Goal: Task Accomplishment & Management: Complete application form

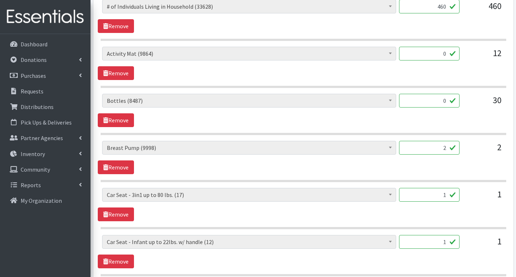
scroll to position [435, 0]
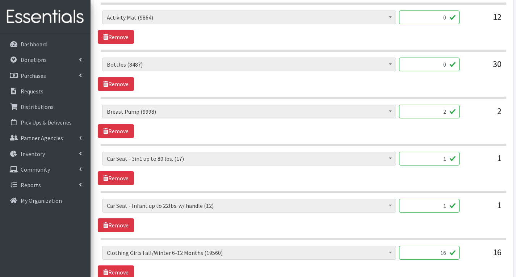
click at [448, 114] on input "2" at bounding box center [429, 112] width 60 height 14
type input "1"
click at [471, 205] on div "1" at bounding box center [483, 209] width 36 height 20
click at [445, 207] on input "1" at bounding box center [429, 206] width 60 height 14
click at [479, 231] on div "# of Children this order will serve (78423) # of Individuals Living in Househol…" at bounding box center [303, 215] width 411 height 33
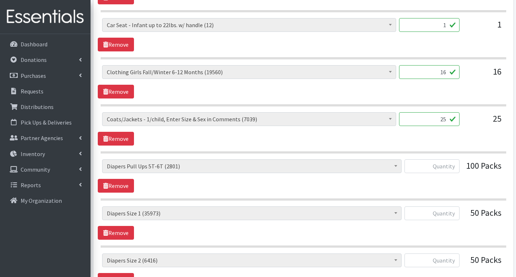
scroll to position [616, 0]
click at [453, 166] on input "text" at bounding box center [431, 166] width 55 height 14
type input "0"
click at [453, 214] on input "text" at bounding box center [431, 213] width 55 height 14
type input "1"
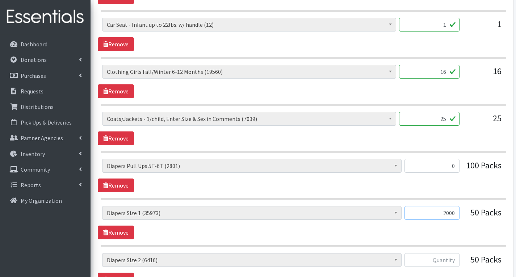
type input "2000"
click at [460, 262] on div "# of Children this order will serve (78423) # of Individuals Living in Househol…" at bounding box center [303, 263] width 402 height 20
click at [458, 260] on input "text" at bounding box center [431, 260] width 55 height 14
click at [454, 240] on section "# of Children this order will serve (78423) # of Individuals Living in Househol…" at bounding box center [304, 226] width 406 height 41
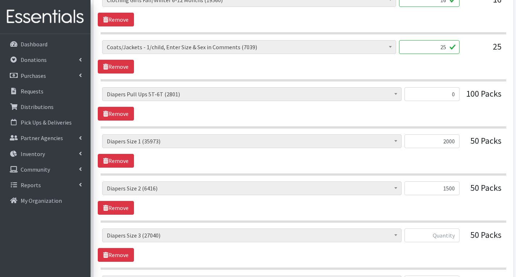
scroll to position [688, 0]
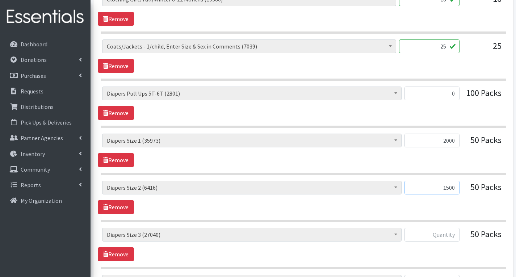
click at [457, 189] on input "1500" at bounding box center [431, 188] width 55 height 14
type input "1526"
click at [489, 202] on div "# of Children this order will serve (78423) # of Individuals Living in Househol…" at bounding box center [303, 197] width 411 height 33
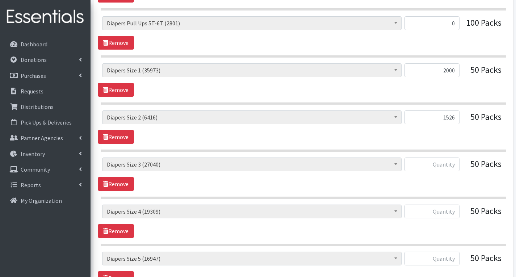
scroll to position [760, 0]
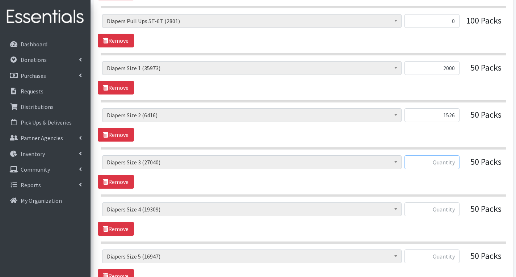
click at [459, 165] on input "text" at bounding box center [431, 162] width 55 height 14
type input "2000"
click at [460, 180] on div "# of Children this order will serve (78423) # of Individuals Living in Househol…" at bounding box center [303, 171] width 411 height 33
click at [457, 208] on input "text" at bounding box center [431, 209] width 55 height 14
type input "2000"
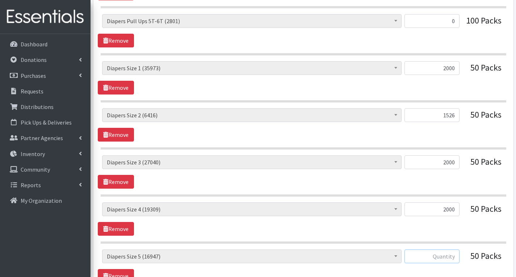
click at [454, 257] on input "text" at bounding box center [431, 256] width 55 height 14
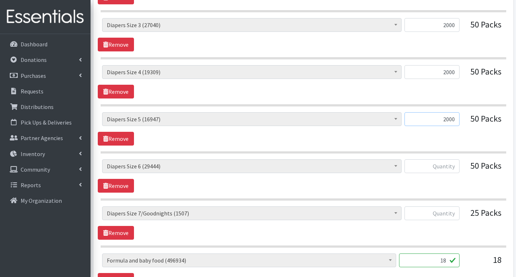
scroll to position [905, 0]
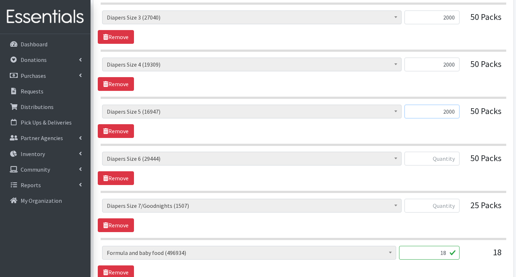
type input "2000"
click at [453, 158] on input "text" at bounding box center [431, 159] width 55 height 14
type input "2000"
click at [454, 206] on input "text" at bounding box center [431, 206] width 55 height 14
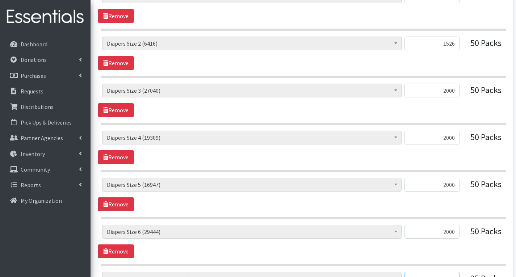
scroll to position [833, 0]
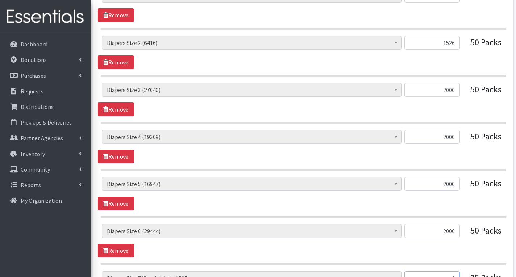
type input "0"
click at [458, 136] on input "2000" at bounding box center [431, 137] width 55 height 14
type input "2"
type input "1500"
click at [466, 158] on div "# of Children this order will serve (78423) # of Individuals Living in Househol…" at bounding box center [303, 146] width 411 height 33
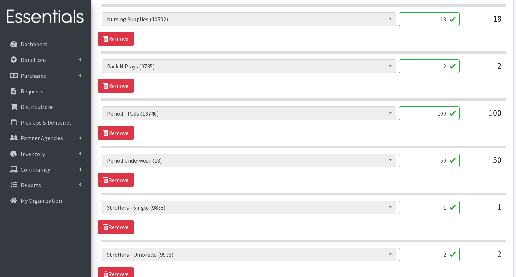
scroll to position [1340, 0]
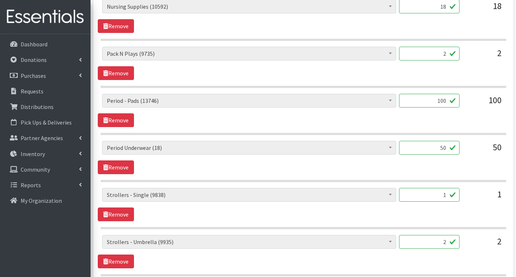
click at [449, 196] on input "1" at bounding box center [429, 195] width 60 height 14
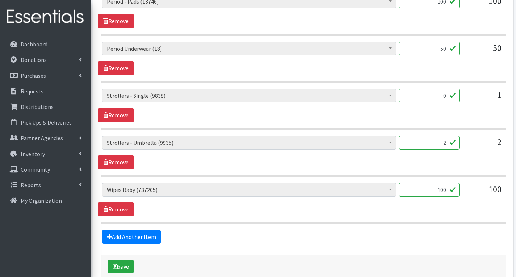
scroll to position [1448, 0]
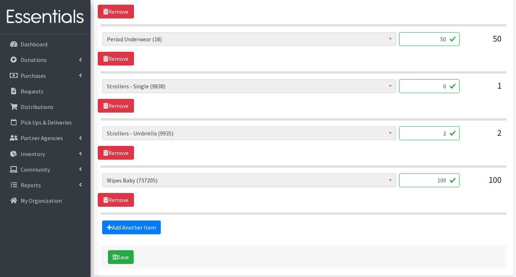
type input "0"
click at [448, 180] on input "100" at bounding box center [429, 180] width 60 height 14
type input "1"
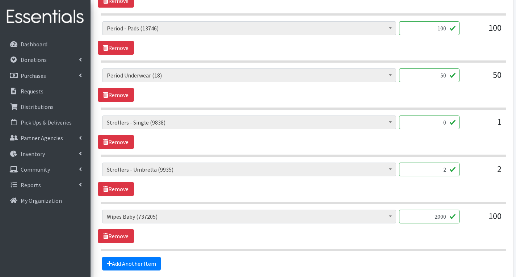
scroll to position [1376, 0]
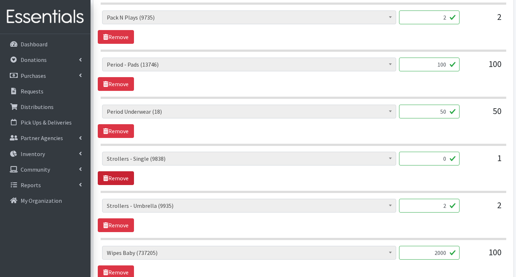
type input "2000"
click at [126, 180] on link "Remove" at bounding box center [116, 178] width 36 height 14
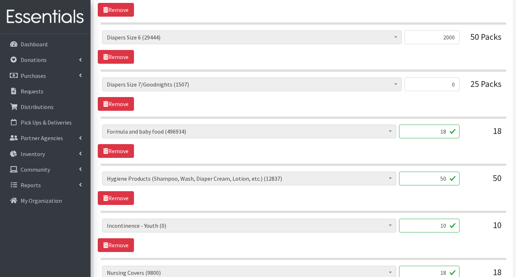
scroll to position [1014, 0]
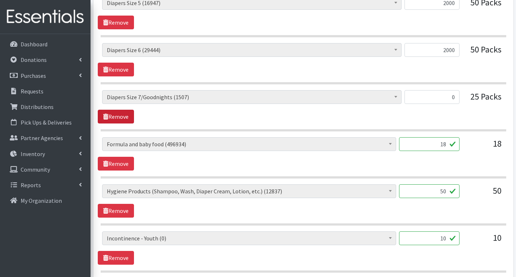
click at [114, 117] on link "Remove" at bounding box center [116, 117] width 36 height 14
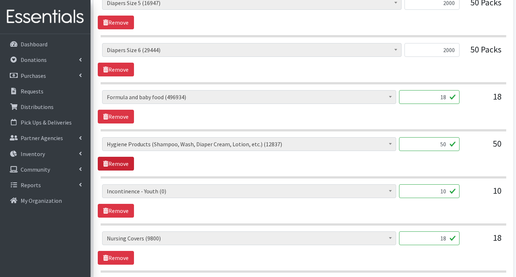
click at [115, 162] on link "Remove" at bounding box center [116, 164] width 36 height 14
